Goal: Use online tool/utility

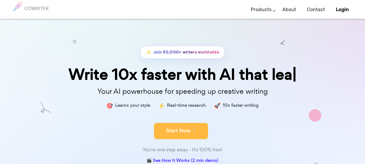
click at [191, 129] on icon at bounding box center [193, 130] width 5 height 6
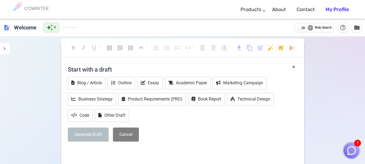
click at [92, 69] on h4 "Start with a draft" at bounding box center [182, 69] width 229 height 13
click at [103, 71] on h4 "Start with a draft" at bounding box center [182, 69] width 229 height 13
click at [109, 66] on h4 "Start with a draft" at bounding box center [182, 69] width 229 height 13
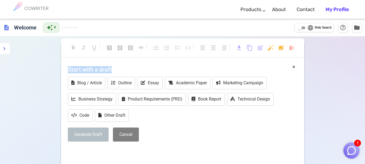
click at [106, 73] on h4 "Start with a draft" at bounding box center [182, 69] width 229 height 13
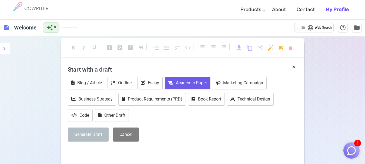
click at [177, 82] on button "Academic Paper" at bounding box center [188, 83] width 46 height 13
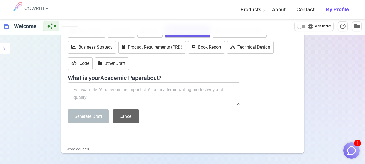
scroll to position [54, 0]
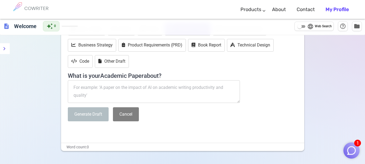
click at [121, 94] on textarea at bounding box center [154, 91] width 172 height 23
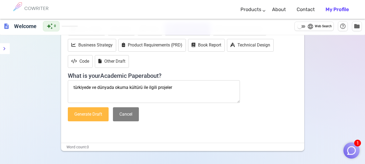
type textarea "türkiyede ve dünyada okuma kültürü ile ilgili projeler"
click at [93, 118] on button "Generate Draft" at bounding box center [88, 114] width 41 height 14
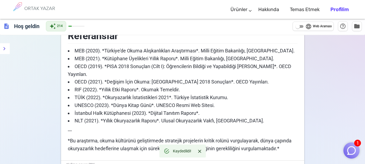
scroll to position [890, 0]
